Goal: Find specific page/section: Find specific page/section

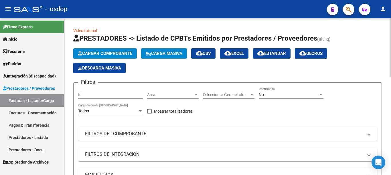
scroll to position [115, 0]
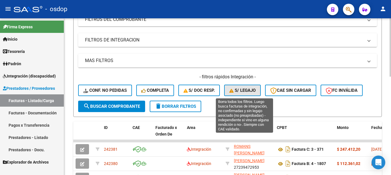
click at [249, 93] on button "S/ legajo" at bounding box center [242, 90] width 37 height 11
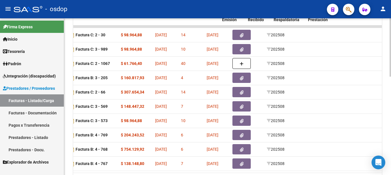
scroll to position [0, 126]
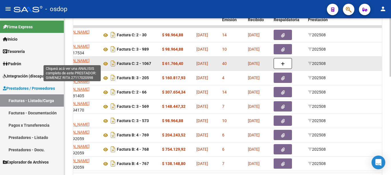
click at [79, 59] on span "[PERSON_NAME]" at bounding box center [74, 60] width 31 height 5
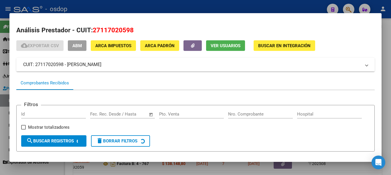
click at [252, 8] on div at bounding box center [195, 87] width 391 height 175
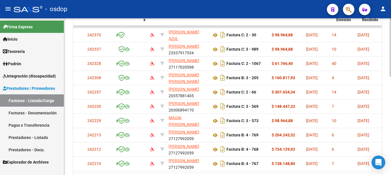
scroll to position [0, 0]
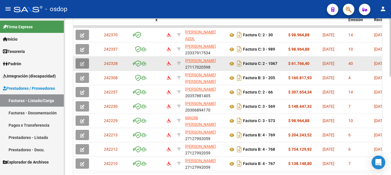
click at [87, 60] on button "button" at bounding box center [82, 63] width 13 height 10
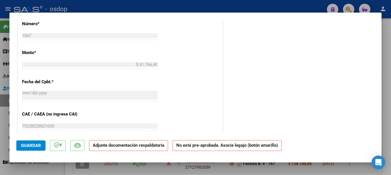
scroll to position [258, 0]
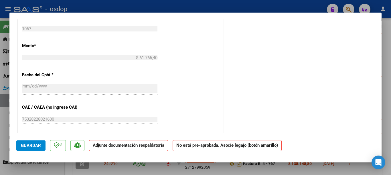
click at [0, 95] on div at bounding box center [195, 87] width 391 height 175
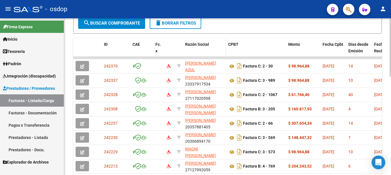
scroll to position [186, 0]
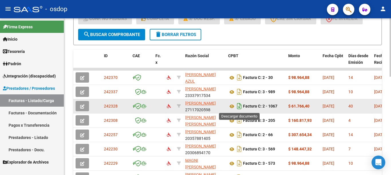
click at [240, 106] on icon "Descargar documento" at bounding box center [239, 106] width 7 height 9
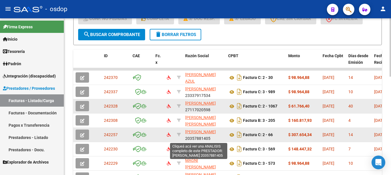
scroll to position [7, 0]
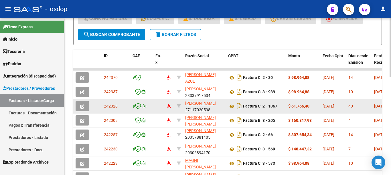
click at [261, 48] on div "Video tutorial PRESTADORES -> Listado de CPBTs Emitidos por Prestadores / Prove…" at bounding box center [227, 35] width 309 height 389
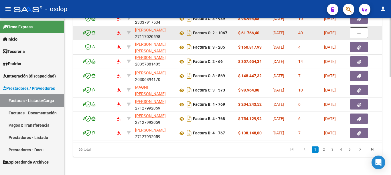
scroll to position [0, 88]
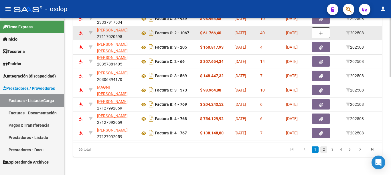
click at [325, 150] on link "2" at bounding box center [324, 150] width 7 height 6
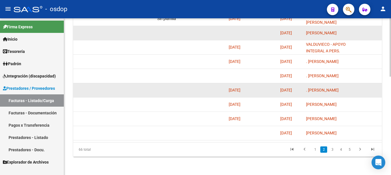
scroll to position [265, 0]
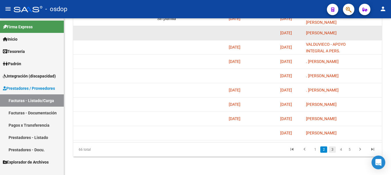
click at [332, 150] on link "3" at bounding box center [332, 150] width 7 height 6
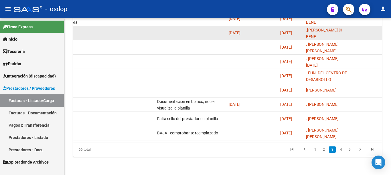
click at [340, 151] on link "4" at bounding box center [341, 150] width 7 height 6
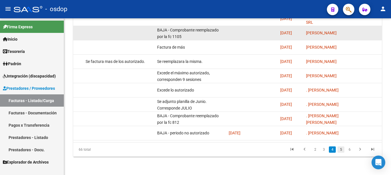
click at [339, 148] on link "5" at bounding box center [341, 150] width 7 height 6
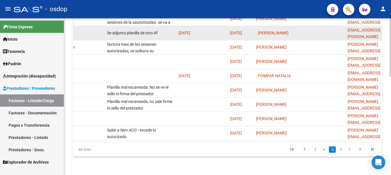
scroll to position [0, 424]
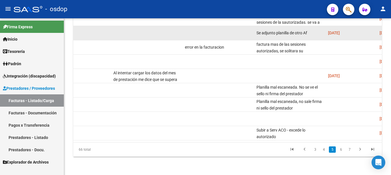
click at [306, 149] on icon "go to previous page" at bounding box center [304, 150] width 7 height 7
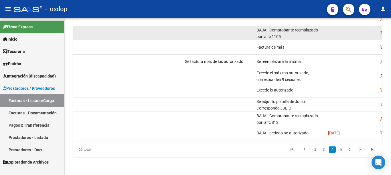
scroll to position [7, 0]
click at [304, 152] on icon "go to previous page" at bounding box center [304, 150] width 7 height 7
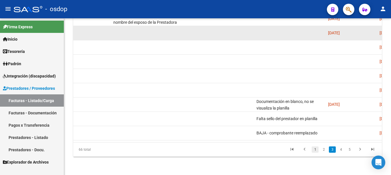
click at [314, 152] on link "1" at bounding box center [315, 150] width 7 height 6
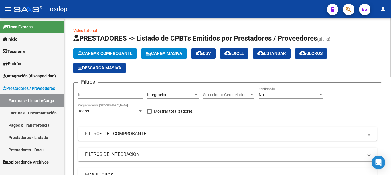
scroll to position [143, 0]
